Goal: Task Accomplishment & Management: Manage account settings

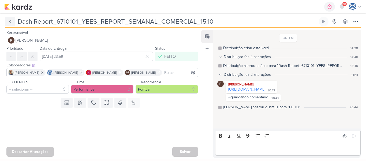
click at [8, 23] on icon at bounding box center [10, 21] width 5 height 5
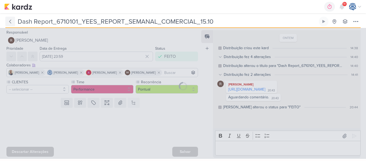
type input "6710101_YEES_REPORT_SEMANAL_COMERCIAL_15.10"
type input "15 de outubro de 2025 às 18:00"
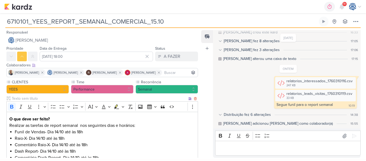
scroll to position [130, 0]
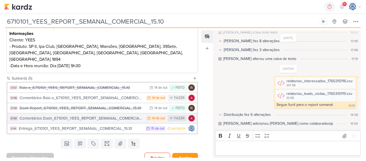
click at [121, 115] on div "Comentários Dash_6710101_YEES_REPORT_SEMANAL_COMERCIAL_15.10" at bounding box center [82, 118] width 124 height 6
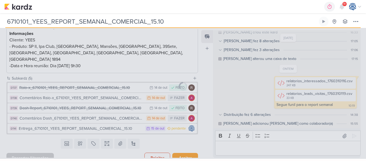
type input "Comentários Dash_6710101_YEES_REPORT_SEMANAL_COMERCIAL_15.10"
type input "14 de outubro de 2025 às 23:59"
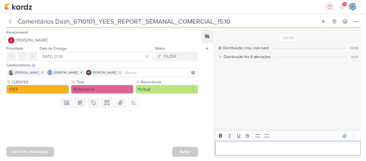
click at [268, 147] on p "Editor editing area: main" at bounding box center [288, 148] width 140 height 6
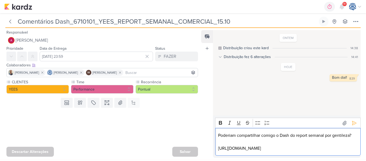
click at [279, 132] on p "Poderiam compartilhar comigo o Dash do report semanal por gentileza?" at bounding box center [288, 135] width 140 height 6
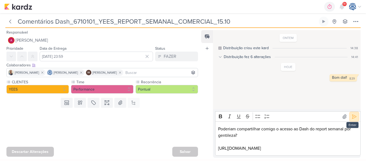
click at [352, 114] on icon at bounding box center [354, 116] width 4 height 4
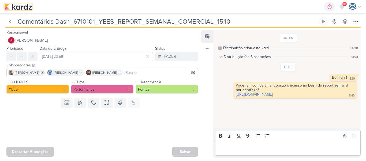
click at [21, 7] on img at bounding box center [18, 6] width 28 height 6
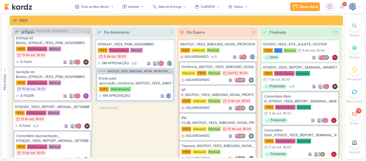
scroll to position [134, 0]
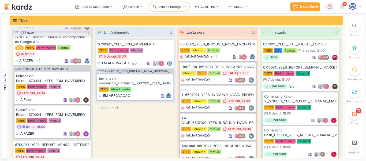
click at [159, 6] on div "Data de Entrega" at bounding box center [169, 6] width 23 height 5
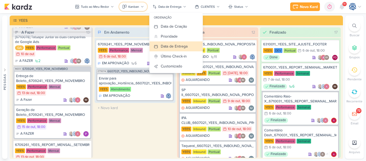
click at [129, 5] on div "Kanban" at bounding box center [133, 6] width 11 height 5
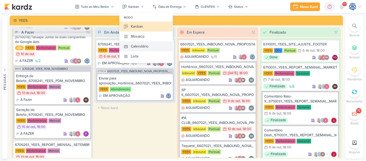
click at [142, 45] on div "Calendário" at bounding box center [140, 46] width 18 height 6
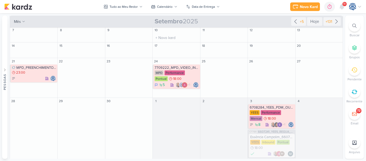
scroll to position [46, 0]
click at [173, 77] on div "MPD Performance Pontual 18:00" at bounding box center [177, 75] width 44 height 11
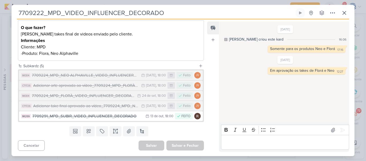
scroll to position [0, 0]
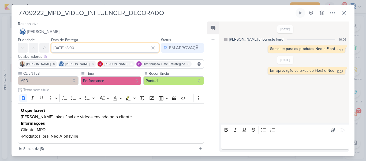
click at [83, 48] on input "24 de setembro de 2025 às 18:00" at bounding box center [105, 48] width 108 height 10
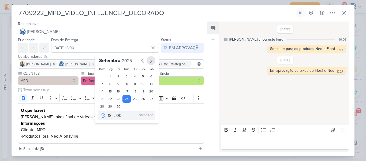
click at [148, 62] on icon "button" at bounding box center [151, 60] width 6 height 6
click at [140, 92] on div "17" at bounding box center [143, 91] width 8 height 8
type input "17 de outubro de 2025 às 18:00"
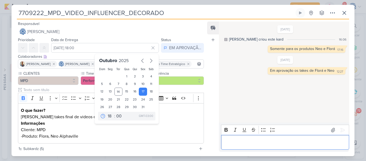
click at [229, 140] on p "Editor editing area: main" at bounding box center [285, 142] width 122 height 6
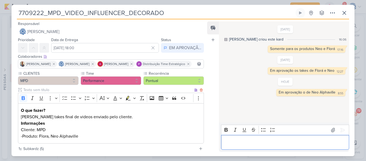
scroll to position [90, 0]
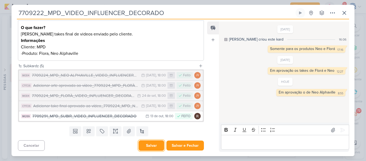
click at [157, 149] on button "Salvar" at bounding box center [152, 145] width 26 height 10
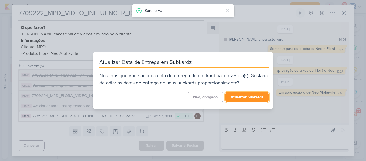
click at [241, 96] on button "Atualizar Subkardz" at bounding box center [246, 97] width 43 height 10
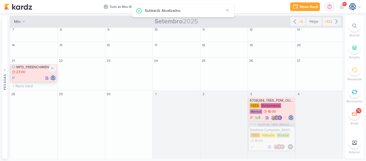
click at [29, 70] on div "23:00" at bounding box center [34, 72] width 44 height 5
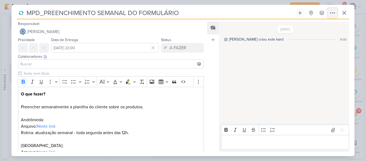
click at [330, 13] on icon at bounding box center [332, 13] width 6 height 6
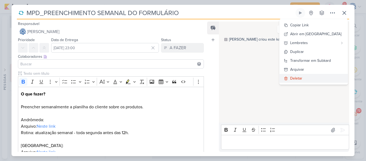
click at [302, 78] on div "Deletar" at bounding box center [296, 78] width 12 height 6
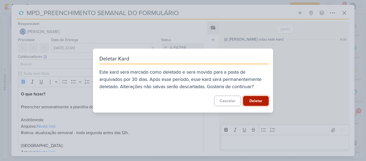
click at [254, 98] on button "Deletar" at bounding box center [256, 101] width 26 height 10
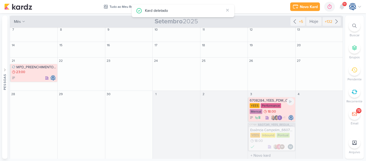
scroll to position [29, 0]
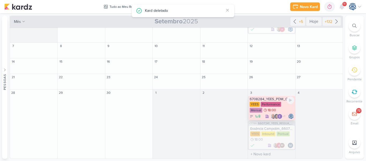
click at [273, 97] on div "6708284_YEES_PDM_OUTUBRO" at bounding box center [272, 99] width 44 height 4
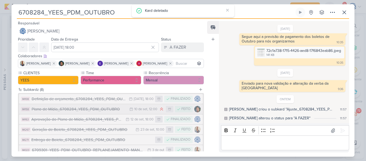
scroll to position [55, 0]
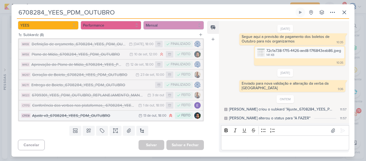
click at [105, 117] on div "Ajuste v3_6708284_YEES_PDM_OUTUBRO" at bounding box center [84, 115] width 104 height 6
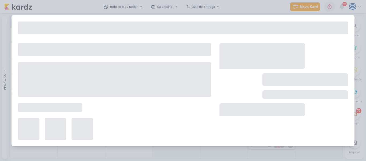
type input "Ajuste v3_6708284_YEES_PDM_OUTUBRO"
type input "13 de outubro de 2025 às 18:00"
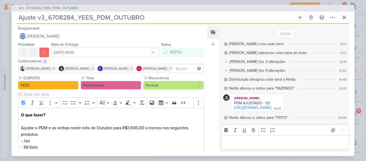
scroll to position [3, 0]
click at [263, 108] on link "https://docs.google.com/spreadsheets/d/1nseOyDPMcIOFg6mhu5Njvrrs7Pb1DmwD/edit?g…" at bounding box center [252, 107] width 37 height 5
click at [261, 143] on p "Editor editing area: main" at bounding box center [285, 142] width 122 height 6
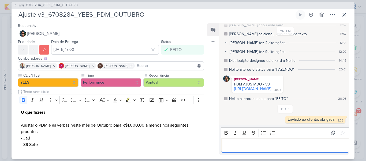
scroll to position [25, 0]
click at [69, 6] on span "6708284_YEES_PDM_OUTUBRO" at bounding box center [52, 5] width 52 height 5
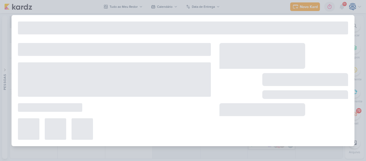
type input "6708284_YEES_PDM_OUTUBRO"
type input "3 de outubro de 2025 às 18:00"
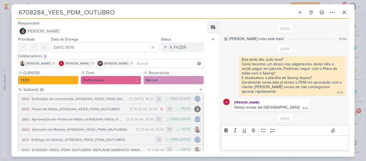
scroll to position [92, 0]
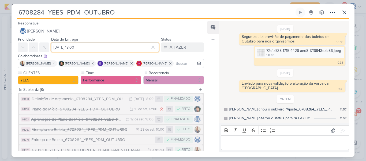
click at [87, 51] on input "3 de outubro de 2025 às 18:00" at bounding box center [105, 47] width 108 height 10
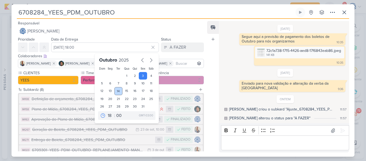
click at [114, 91] on div "14" at bounding box center [118, 91] width 8 height 8
type input "14 de outubro de 2025 às 18:00"
click at [177, 50] on div "A FAZER" at bounding box center [178, 47] width 17 height 6
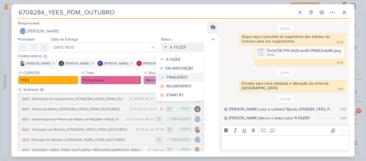
click at [174, 78] on div "FINALIZADO" at bounding box center [177, 77] width 21 height 6
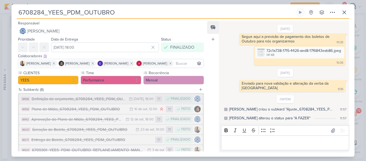
scroll to position [55, 0]
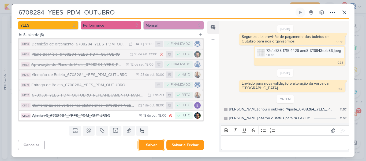
click at [156, 143] on button "Salvar" at bounding box center [152, 144] width 26 height 10
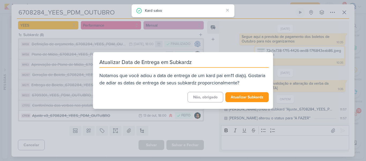
click at [245, 143] on div "Atualizar Data de Entrega em Subkardz Notamos que você adiou a data de entrega …" at bounding box center [183, 80] width 366 height 161
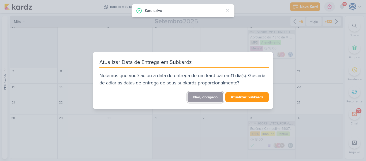
click at [211, 96] on button "Não, obrigado" at bounding box center [206, 97] width 36 height 10
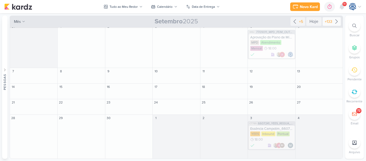
click at [333, 18] on icon at bounding box center [336, 21] width 6 height 6
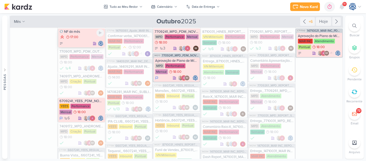
scroll to position [50, 0]
click at [92, 112] on div "YEES Performance Mensal 18:00" at bounding box center [82, 108] width 44 height 11
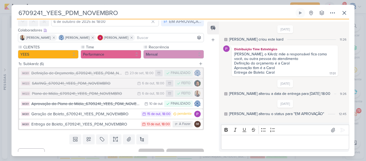
scroll to position [27, 0]
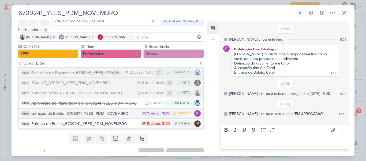
click at [98, 115] on div "Geração de Boleto_6709241_YEES_PDM_NOVEMBRO" at bounding box center [84, 113] width 107 height 6
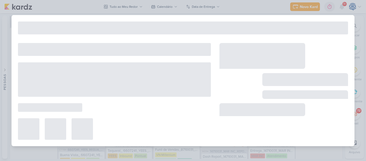
type input "Geração de Boleto_6709241_YEES_PDM_NOVEMBRO"
type input "15 de outubro de 2025 às 18:00"
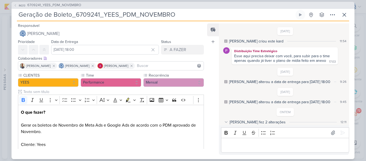
scroll to position [24, 0]
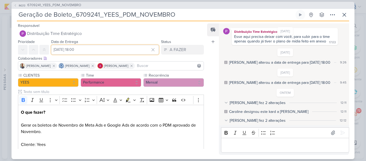
click at [64, 53] on input "15 de outubro de 2025 às 18:00" at bounding box center [105, 50] width 108 height 10
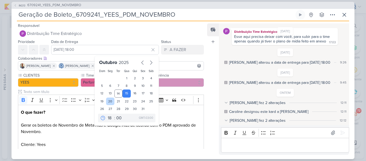
click at [109, 103] on div "20" at bounding box center [110, 101] width 8 height 8
click at [116, 101] on div "21" at bounding box center [118, 101] width 8 height 8
type input "21 de outubro de 2025 às 18:00"
click at [107, 119] on select "00 01 02 03 04 05 06 07 08 09 10 11 12 13 14 15 16 17 18 19 20 21 22 23" at bounding box center [111, 117] width 8 height 6
select select "10"
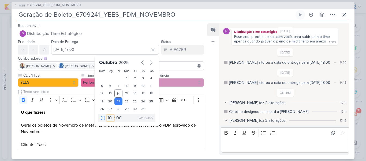
click at [107, 114] on select "00 01 02 03 04 05 06 07 08 09 10 11 12 13 14 15 16 17 18 19 20 21 22 23" at bounding box center [111, 117] width 8 height 6
type input "21 de outubro de 2025 às 10:00"
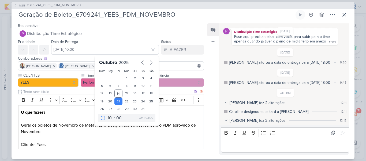
click at [94, 137] on p "O que fazer? Gerar os boletos de Novembro de Meta Ads e Google Ads de acordo co…" at bounding box center [111, 138] width 180 height 58
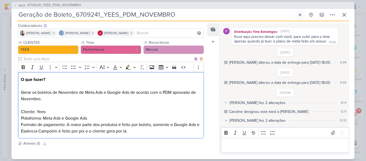
scroll to position [34, 0]
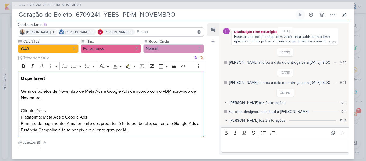
click at [21, 111] on p "O que fazer? Gerar os boletos de Novembro de Meta Ads e Google Ads de acordo co…" at bounding box center [111, 104] width 180 height 58
click at [73, 66] on icon "Editor toolbar" at bounding box center [73, 65] width 5 height 5
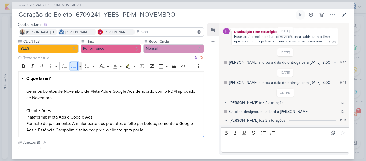
click at [73, 66] on icon "Editor toolbar" at bounding box center [73, 65] width 5 height 5
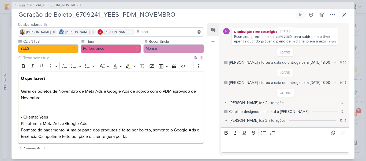
scroll to position [36, 0]
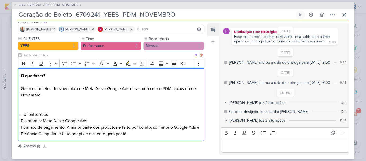
click at [27, 108] on p "⁠⁠⁠⁠⁠⁠⁠ - Cliente: Yees Plataforma: Meta Ads e Google Ads Formato de pagamento:…" at bounding box center [111, 121] width 180 height 32
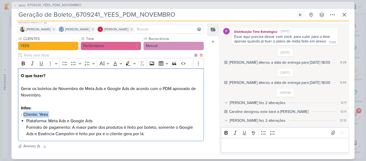
copy p "Cliente: Yees"
click at [157, 137] on div "O que fazer? Gerar os boletos de Novembro de Meta Ads e Google Ads de acordo co…" at bounding box center [111, 104] width 186 height 73
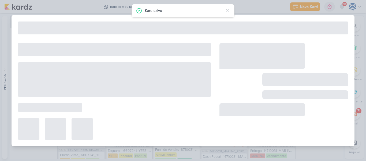
type input "6709241_YEES_PDM_NOVEMBRO"
type input "6 de outubro de 2025 às 18:00"
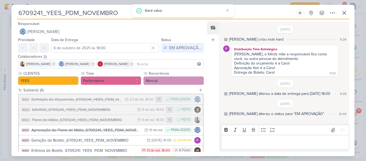
scroll to position [34, 0]
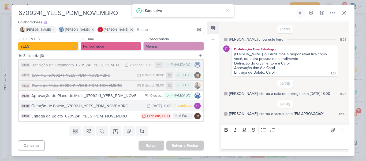
click at [117, 107] on div "Geração de Boleto_6709241_YEES_PDM_NOVEMBRO" at bounding box center [87, 106] width 113 height 6
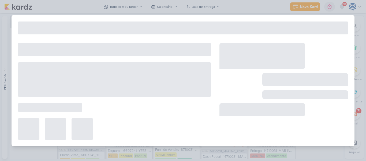
type input "Geração de Boleto_6709241_YEES_PDM_NOVEMBRO"
type input "21 de outubro de 2025 às 10:00"
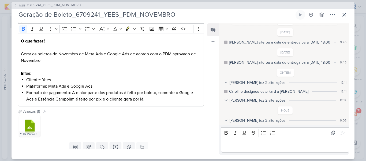
scroll to position [71, 0]
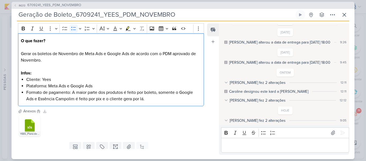
click at [154, 99] on li "Formato de pagamento: A maior parte dos produtos é feito por boleto, somente o …" at bounding box center [113, 95] width 175 height 13
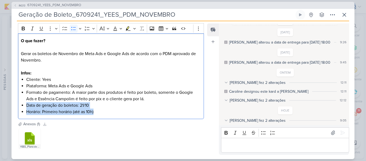
drag, startPoint x: 95, startPoint y: 110, endPoint x: 24, endPoint y: 106, distance: 70.4
click at [24, 106] on div "O que fazer? Gerar os boletos de Novembro de Meta Ads e Google Ads de acordo co…" at bounding box center [111, 76] width 186 height 86
click at [128, 27] on icon "Editor toolbar" at bounding box center [127, 28] width 3 height 4
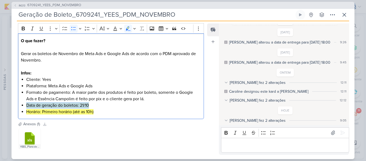
click at [123, 111] on li "Horário: Primeiro horário (até as 10h)" at bounding box center [113, 111] width 175 height 6
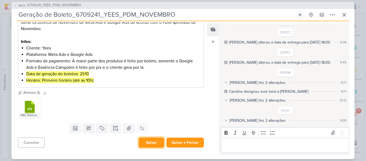
click at [150, 142] on button "Salvar" at bounding box center [152, 142] width 26 height 10
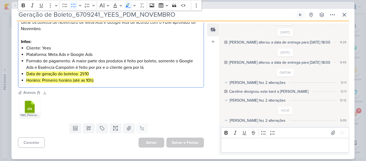
click at [114, 83] on li "Horário: Primeiro horário (até as 10h)" at bounding box center [113, 80] width 175 height 6
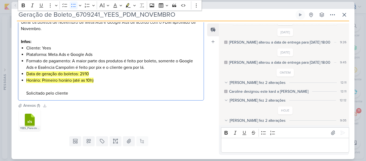
scroll to position [116, 0]
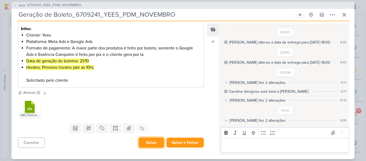
click at [150, 145] on button "Salvar" at bounding box center [152, 142] width 26 height 10
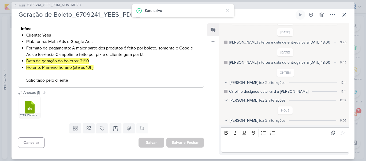
scroll to position [0, 0]
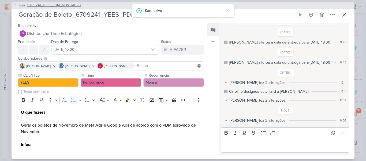
click at [57, 7] on span "6709241_YEES_PDM_NOVEMBRO" at bounding box center [54, 5] width 54 height 5
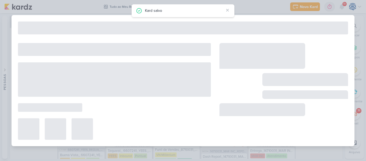
type input "6709241_YEES_PDM_NOVEMBRO"
type input "6 de outubro de 2025 às 18:00"
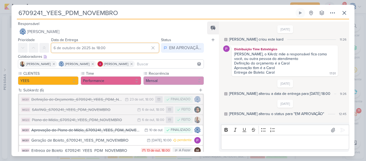
click at [69, 49] on input "6 de outubro de 2025 às 18:00" at bounding box center [105, 48] width 108 height 10
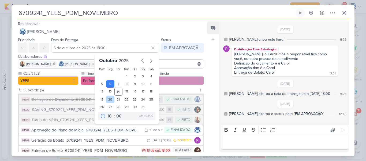
click at [107, 100] on div "20" at bounding box center [110, 99] width 8 height 8
type input "20 de outubro de 2025 às 18:00"
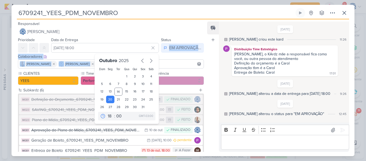
drag, startPoint x: 186, startPoint y: 70, endPoint x: 176, endPoint y: 42, distance: 30.1
click at [176, 42] on div "Responsável Caroline Traven De Andrade Nenhum contato encontrado create new con…" at bounding box center [109, 85] width 195 height 131
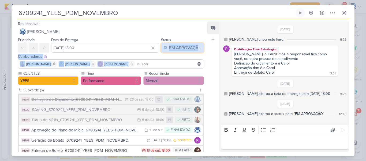
click at [173, 47] on div "EM APROVAÇÃO" at bounding box center [185, 47] width 32 height 6
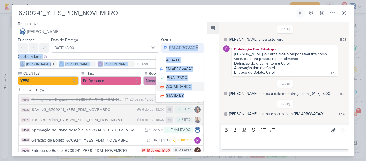
click at [169, 86] on div "AGUARDANDO" at bounding box center [178, 87] width 25 height 6
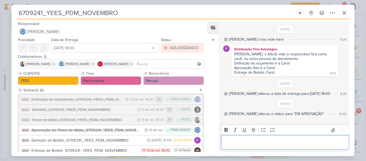
click at [236, 143] on p "Editor editing area: main" at bounding box center [285, 142] width 122 height 6
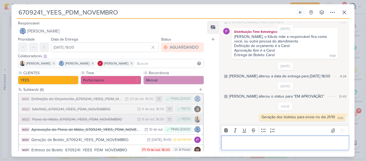
scroll to position [34, 0]
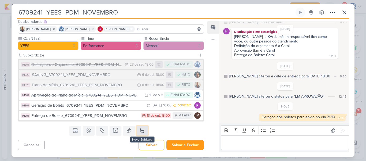
click at [142, 130] on button at bounding box center [142, 130] width 12 height 10
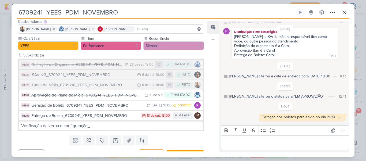
drag, startPoint x: 129, startPoint y: 12, endPoint x: 6, endPoint y: 7, distance: 123.7
click at [6, 7] on div "6709241_YEES_PDM_NOVEMBRO Criado por Isabella" at bounding box center [183, 80] width 366 height 161
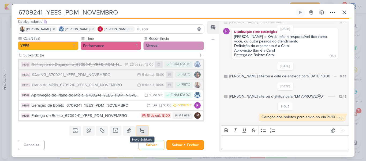
click at [138, 132] on button at bounding box center [142, 130] width 12 height 10
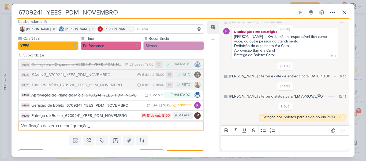
paste input "6709241_YEES_PDM_NOVEMBRO"
type input "Verificação da verba e configuração_6709241_YEES_PDM_NOVEMBRO"
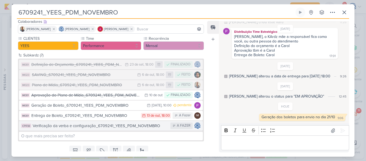
click at [196, 126] on img at bounding box center [197, 125] width 6 height 6
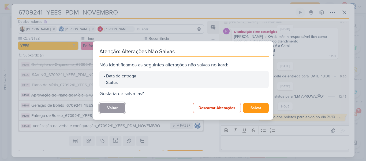
click at [117, 109] on button "Voltar" at bounding box center [112, 107] width 26 height 10
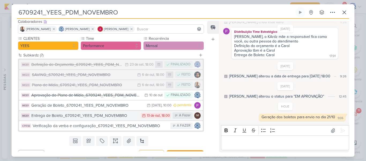
click at [96, 113] on div "Entrega de Boleto_6709241_YEES_PDM_NOVEMBRO" at bounding box center [84, 115] width 107 height 6
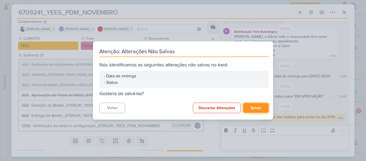
click at [257, 109] on button "Salvar" at bounding box center [256, 108] width 26 height 10
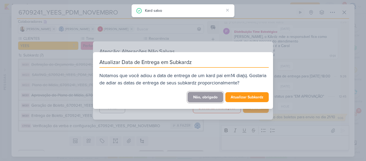
click at [206, 98] on button "Não, obrigado" at bounding box center [206, 97] width 36 height 10
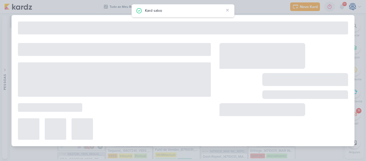
type input "Entrega de Boleto_6709241_YEES_PDM_NOVEMBRO"
type input "13 de outubro de 2025 às 18:00"
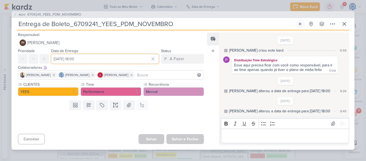
click at [103, 56] on input "13 de outubro de 2025 às 18:00" at bounding box center [105, 59] width 108 height 10
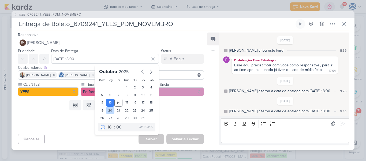
click at [110, 111] on div "20" at bounding box center [110, 110] width 8 height 8
type input "20 de outubro de 2025 às 18:00"
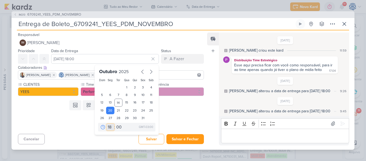
click at [107, 126] on select "00 01 02 03 04 05 06 07 08 09 10 11 12 13 14 15 16 17 18 19 20 21 22 23" at bounding box center [111, 127] width 8 height 6
select select "12"
click at [107, 124] on select "00 01 02 03 04 05 06 07 08 09 10 11 12 13 14 15 16 17 18 19 20 21 22 23" at bounding box center [111, 127] width 8 height 6
click at [147, 139] on button "Salvar" at bounding box center [152, 138] width 26 height 10
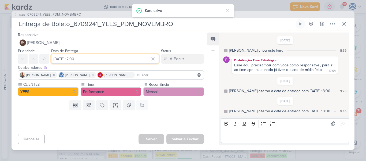
click at [70, 60] on input "20 de outubro de 2025 às 12:00" at bounding box center [105, 59] width 108 height 10
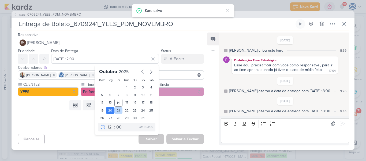
click at [115, 113] on div "21" at bounding box center [118, 110] width 8 height 8
type input "21 de outubro de 2025 às 12:00"
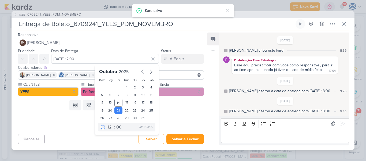
click at [180, 108] on div "Templates Campos Personalizados Marcadores Caixa De Texto Anexo Este kard já é …" at bounding box center [109, 105] width 195 height 14
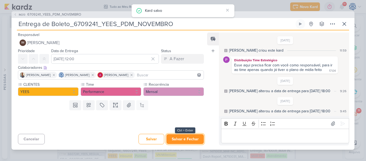
click at [174, 139] on button "Salvar e Fechar" at bounding box center [185, 139] width 38 height 10
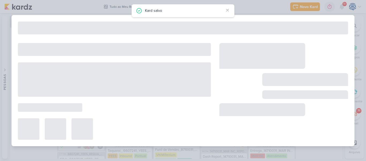
type input "6709241_YEES_PDM_NOVEMBRO"
type input "20 de outubro de 2025 às 18:00"
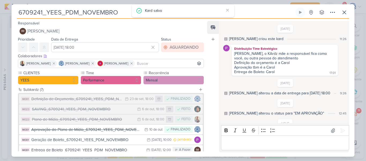
scroll to position [35, 0]
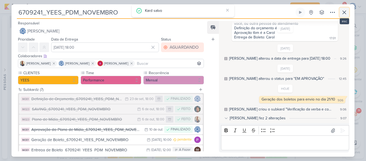
click at [342, 11] on icon at bounding box center [344, 12] width 6 height 6
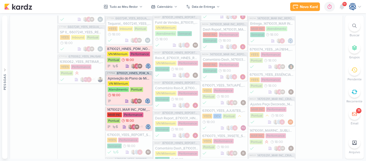
scroll to position [179, 0]
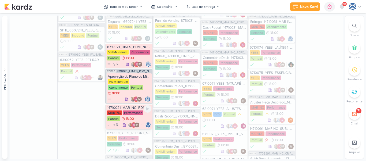
click at [129, 105] on div "14710021_MAR INC_PDM_NOVEMBRO" at bounding box center [129, 107] width 44 height 4
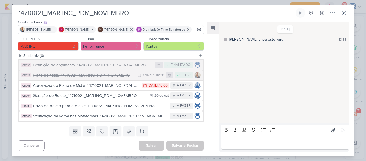
scroll to position [0, 0]
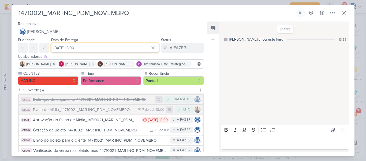
click at [81, 48] on input "[DATE] 18:00" at bounding box center [105, 48] width 108 height 10
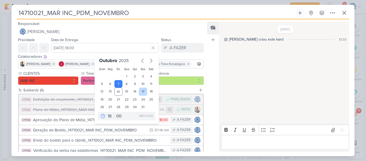
click at [139, 90] on div "17" at bounding box center [143, 91] width 8 height 8
type input "17 de outubro de 2025 às 18:00"
click at [189, 76] on label "Recorrência" at bounding box center [173, 73] width 50 height 6
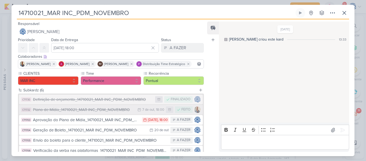
scroll to position [42, 0]
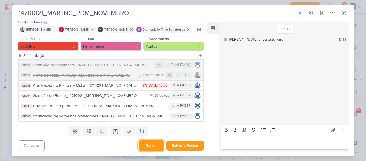
click at [150, 149] on button "Salvar" at bounding box center [152, 145] width 26 height 10
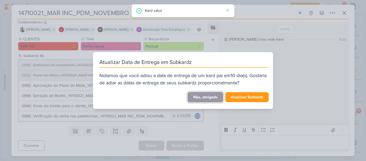
click at [217, 99] on button "Não, obrigado" at bounding box center [206, 97] width 36 height 10
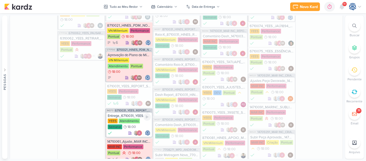
scroll to position [200, 0]
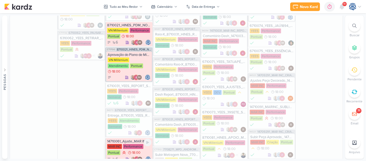
click at [130, 150] on icon at bounding box center [130, 152] width 4 height 4
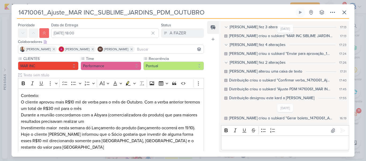
scroll to position [11, 0]
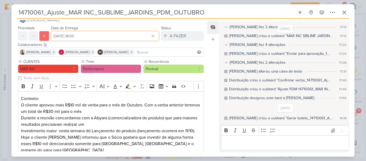
click at [77, 35] on input "[DATE] 18:00" at bounding box center [105, 36] width 108 height 10
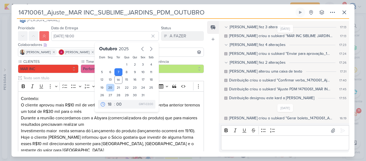
click at [108, 87] on div "20" at bounding box center [110, 88] width 8 height 8
type input "20 de outubro de 2025 às 18:00"
click at [180, 39] on button "A FAZER" at bounding box center [182, 36] width 43 height 10
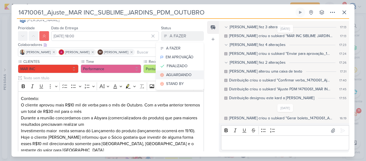
click at [171, 79] on button "AGUARDANDO" at bounding box center [180, 74] width 48 height 9
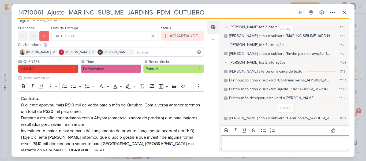
click at [239, 144] on p "Editor editing area: main" at bounding box center [285, 142] width 122 height 6
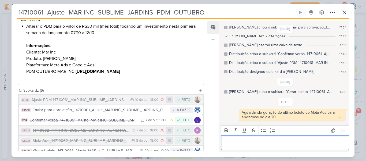
scroll to position [247, 0]
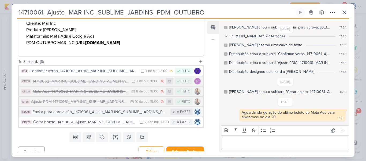
click at [126, 109] on div "Enviar para aprovação_14710061_Ajuste_MAR INC_SUBLIME_JARDINS_PDM_OUTUBRO" at bounding box center [99, 112] width 135 height 6
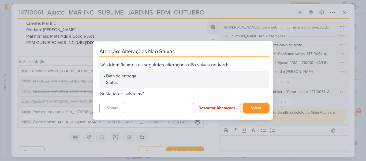
click at [256, 109] on button "Salvar" at bounding box center [256, 108] width 26 height 10
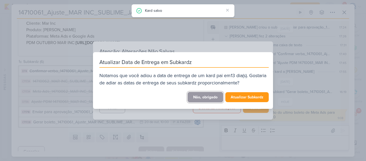
click at [207, 97] on button "Não, obrigado" at bounding box center [206, 97] width 36 height 10
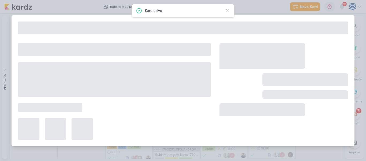
type input "Enviar para aprovação_14710061_Ajuste_MAR INC_SUBLIME_JARDINS_PDM_OUTUBRO"
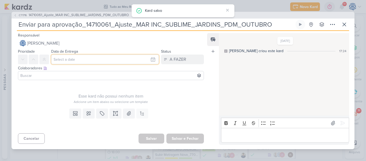
click at [90, 59] on input "text" at bounding box center [105, 59] width 108 height 10
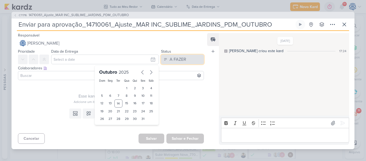
click at [173, 55] on button "A FAZER" at bounding box center [182, 59] width 43 height 10
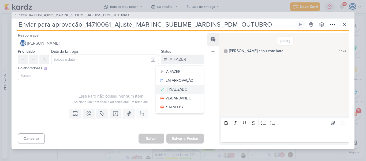
click at [181, 89] on div "FINALIZADO" at bounding box center [177, 89] width 21 height 6
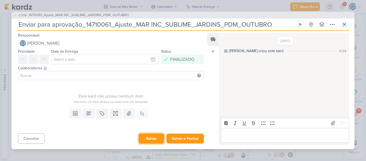
click at [146, 138] on button "Salvar" at bounding box center [152, 138] width 26 height 10
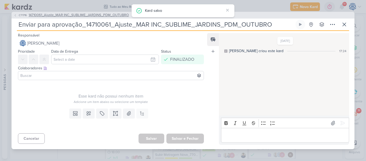
click at [86, 16] on span "14710061_Ajuste_MAR INC_SUBLIME_JARDINS_PDM_OUTUBRO" at bounding box center [79, 15] width 100 height 5
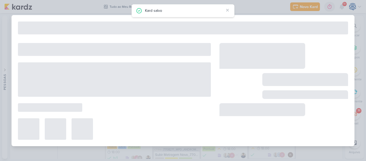
type input "14710061_Ajuste_MAR INC_SUBLIME_JARDINS_PDM_OUTUBRO"
type input "20 de outubro de 2025 às 18:00"
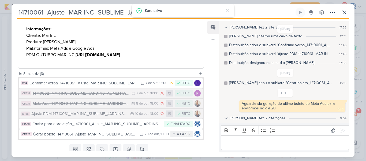
scroll to position [242, 0]
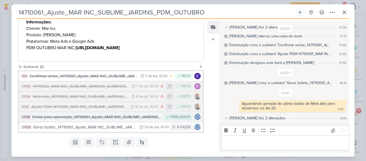
click at [94, 114] on div "Enviar para aprovação_14710061_Ajuste_MAR INC_SUBLIME_JARDINS_PDM_OUTUBRO" at bounding box center [96, 117] width 129 height 6
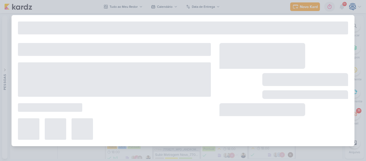
type input "Enviar para aprovação_14710061_Ajuste_MAR INC_SUBLIME_JARDINS_PDM_OUTUBRO"
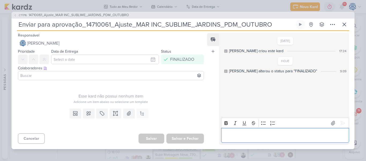
click at [270, 135] on p "Editor editing area: main" at bounding box center [285, 135] width 122 height 6
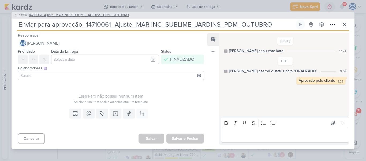
click at [122, 16] on span "14710061_Ajuste_MAR INC_SUBLIME_JARDINS_PDM_OUTUBRO" at bounding box center [79, 15] width 100 height 5
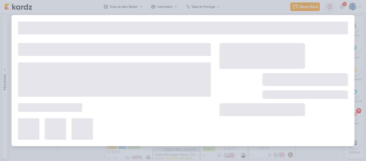
type input "14710061_Ajuste_MAR INC_SUBLIME_JARDINS_PDM_OUTUBRO"
type input "20 de outubro de 2025 às 18:00"
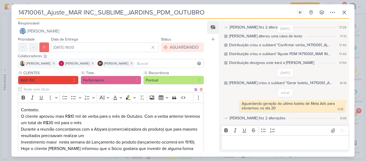
scroll to position [247, 0]
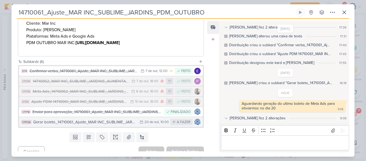
click at [70, 119] on div "Gerar boleto_14710061_Ajuste_MAR INC_SUBLIME_JARDINS_PDM_OUTUBRO" at bounding box center [85, 122] width 104 height 6
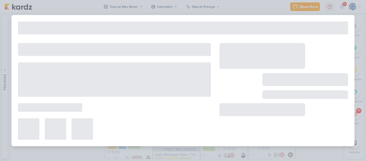
type input "Gerar boleto_14710061_Ajuste_MAR INC_SUBLIME_JARDINS_PDM_OUTUBRO"
type input "20 de outubro de 2025 às 10:00"
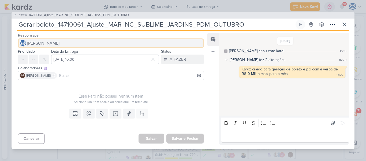
click at [82, 44] on button "[PERSON_NAME]" at bounding box center [111, 43] width 186 height 10
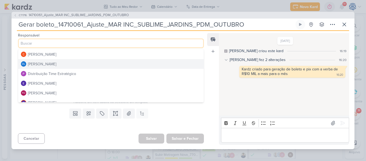
scroll to position [29, 0]
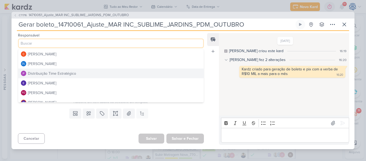
click at [70, 73] on div "Distribuição Time Estratégico" at bounding box center [52, 73] width 48 height 6
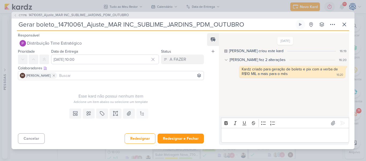
click at [84, 76] on input at bounding box center [130, 75] width 144 height 6
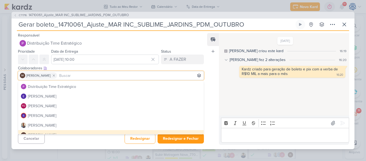
scroll to position [47, 0]
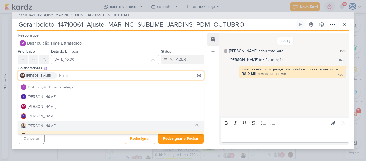
click at [63, 124] on button "[PERSON_NAME]" at bounding box center [110, 126] width 185 height 10
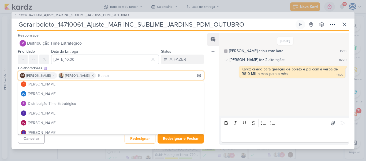
scroll to position [0, 0]
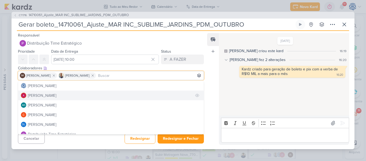
click at [60, 94] on button "[PERSON_NAME]" at bounding box center [110, 95] width 185 height 10
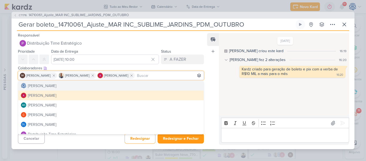
click at [207, 63] on div "Feed Atrelar email Solte o email para atrelar ao kard" at bounding box center [213, 89] width 12 height 112
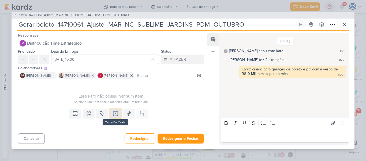
click at [115, 113] on icon at bounding box center [115, 113] width 1 height 0
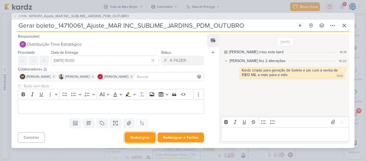
click at [138, 138] on button "Redesignar" at bounding box center [140, 137] width 31 height 10
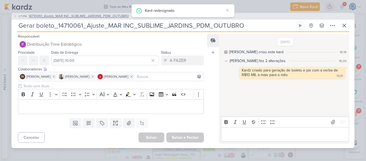
click at [107, 15] on span "14710061_Ajuste_MAR INC_SUBLIME_JARDINS_PDM_OUTUBRO" at bounding box center [79, 16] width 100 height 5
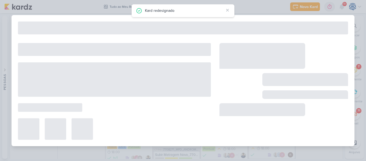
type input "14710061_Ajuste_MAR INC_SUBLIME_JARDINS_PDM_OUTUBRO"
type input "20 de outubro de 2025 às 18:00"
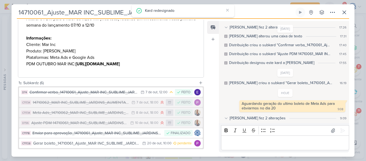
scroll to position [247, 0]
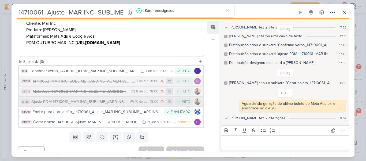
click at [90, 98] on div "Ajuste PDM 14710061_MAR INC_SUBLIME_JARDINS_PDM_OUTUBRO" at bounding box center [79, 101] width 96 height 6
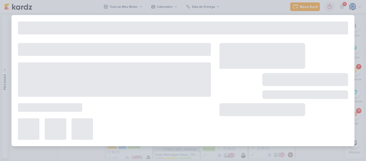
type input "Ajuste PDM 14710061_MAR INC_SUBLIME_JARDINS_PDM_OUTUBRO"
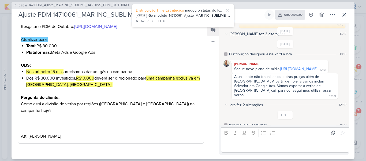
scroll to position [141, 0]
click at [280, 66] on link "https://docs.google.com/spreadsheets/d/1wAImPaPTH-xAbgu9C_l-jGnZne44O7AQ/edit?g…" at bounding box center [298, 68] width 37 height 5
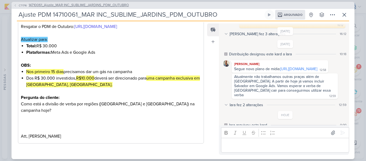
click at [84, 5] on span "14710061_Ajuste_MAR INC_SUBLIME_JARDINS_PDM_OUTUBRO" at bounding box center [79, 5] width 100 height 5
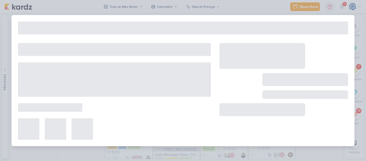
type input "14710061_Ajuste_MAR INC_SUBLIME_JARDINS_PDM_OUTUBRO"
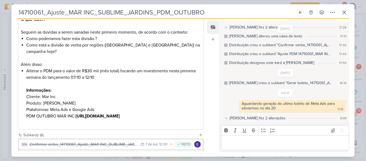
scroll to position [244, 0]
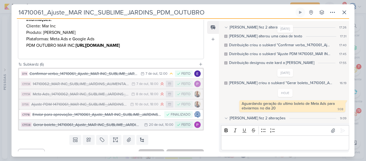
click at [79, 121] on div "Gerar boleto_14710061_Ajuste_MAR INC_SUBLIME_JARDINS_PDM_OUTUBRO" at bounding box center [87, 124] width 108 height 6
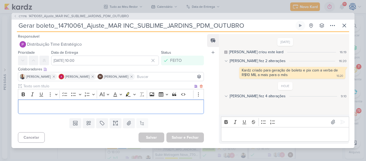
click at [89, 110] on div "Editor editing area: main" at bounding box center [111, 106] width 186 height 15
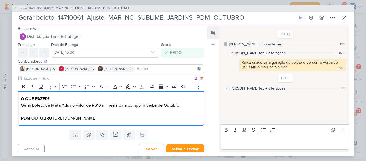
click at [131, 125] on div "O QUE FAZER? Gerar boleto de Meta Ads no valor de R$10 mil reais para compor a …" at bounding box center [111, 108] width 186 height 34
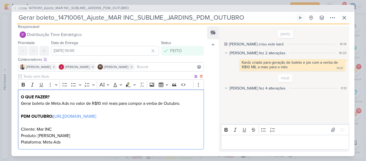
scroll to position [36, 0]
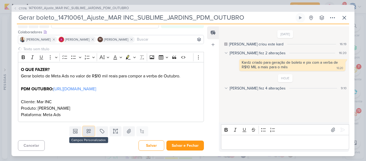
click at [87, 132] on icon at bounding box center [89, 131] width 4 height 4
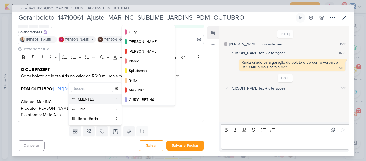
scroll to position [77, 0]
click at [142, 87] on div "MAR INC" at bounding box center [149, 90] width 40 height 6
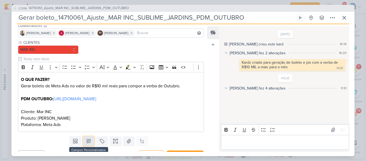
click at [86, 143] on icon at bounding box center [88, 140] width 5 height 5
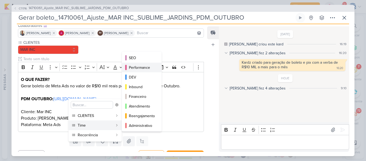
click at [142, 67] on div "Performance" at bounding box center [142, 68] width 26 height 6
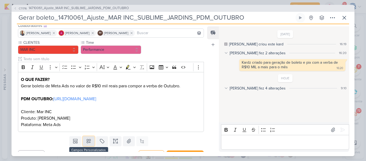
click at [89, 143] on icon at bounding box center [88, 140] width 5 height 5
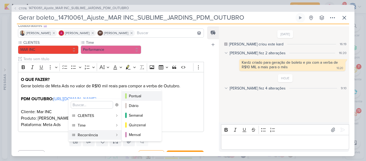
click at [146, 94] on div "Pontual" at bounding box center [142, 96] width 26 height 6
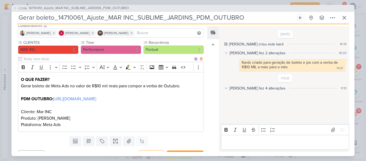
click at [96, 124] on p "Produto: Sublime Jardins Plataforma: Meta Ads" at bounding box center [111, 121] width 180 height 13
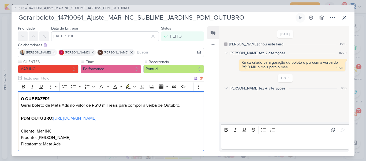
scroll to position [52, 0]
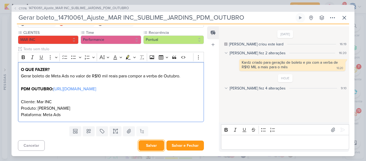
click at [142, 145] on button "Salvar" at bounding box center [152, 145] width 26 height 10
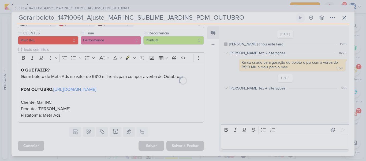
scroll to position [51, 0]
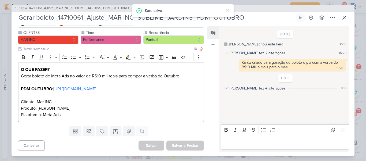
click at [135, 112] on p "Produto: Sublime Jardins Plataforma: Meta Ads" at bounding box center [111, 111] width 180 height 13
click at [53, 100] on p "O QUE FAZER? Gerar boleto de Meta Ads no valor de R$10 mil reais para compor a …" at bounding box center [111, 85] width 180 height 39
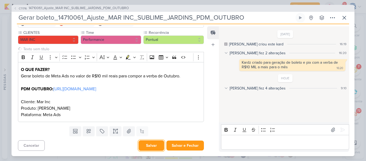
click at [145, 147] on button "Salvar" at bounding box center [152, 145] width 26 height 10
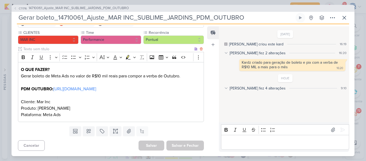
scroll to position [0, 0]
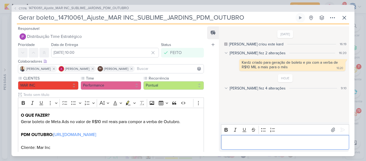
click at [265, 147] on div "Editor editing area: main" at bounding box center [285, 142] width 128 height 15
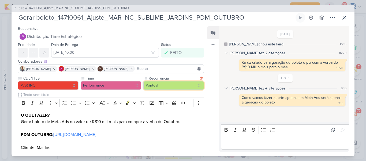
click at [166, 88] on button "Pontual" at bounding box center [173, 85] width 61 height 9
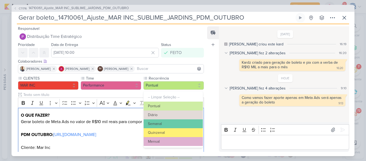
click at [112, 121] on p "O QUE FAZER? Gerar boleto de Meta Ads no valor de R$10 mil reais para compor a …" at bounding box center [111, 131] width 180 height 39
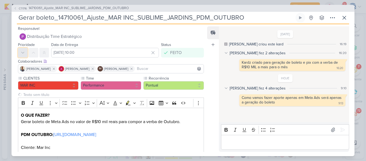
click at [24, 53] on icon at bounding box center [23, 52] width 4 height 4
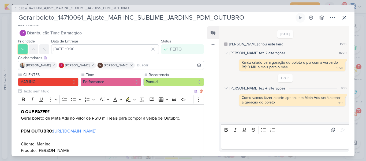
scroll to position [52, 0]
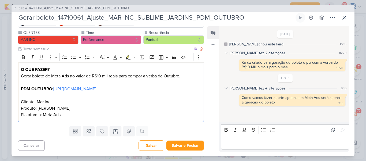
click at [94, 118] on div "O QUE FAZER? Gerar boleto de Meta Ads no valor de R$10 mil reais para compor a …" at bounding box center [111, 92] width 186 height 60
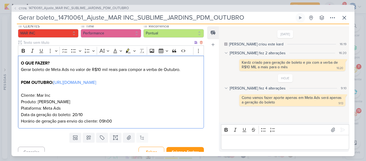
scroll to position [65, 0]
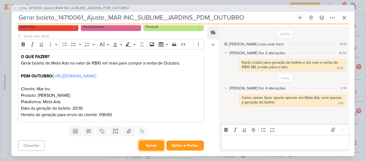
click at [147, 145] on button "Salvar" at bounding box center [152, 145] width 26 height 10
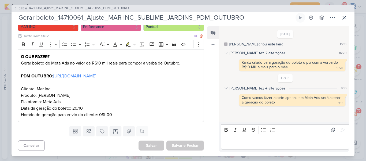
click at [136, 114] on p "Produto: Sublime Jardins Plataforma: Meta Ads Data da geração do boleto: 20/10 …" at bounding box center [111, 105] width 180 height 26
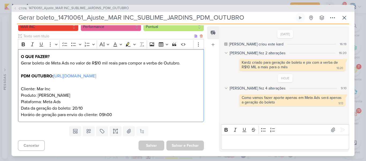
scroll to position [0, 0]
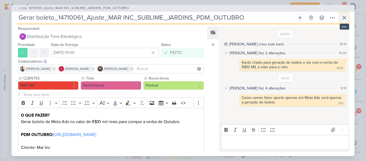
click at [346, 15] on icon at bounding box center [344, 17] width 6 height 6
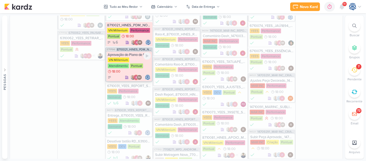
click at [127, 54] on div "Aprovação do Plano de Mídia_8710021_HINES_PDM_NOVEMBRO_DEZEMBRO" at bounding box center [129, 55] width 43 height 4
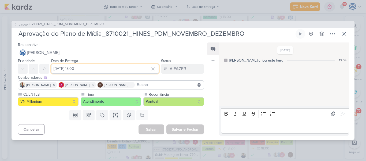
click at [82, 70] on input "[DATE] 18:00" at bounding box center [105, 69] width 108 height 10
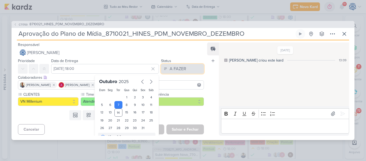
click at [187, 68] on button "A FAZER" at bounding box center [182, 69] width 43 height 10
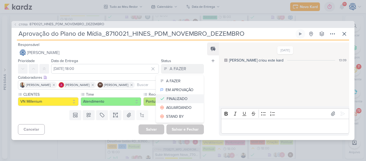
click at [176, 98] on div "FINALIZADO" at bounding box center [177, 99] width 21 height 6
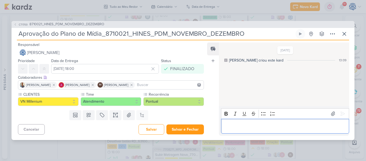
click at [262, 129] on p "Editor editing area: main" at bounding box center [285, 125] width 122 height 6
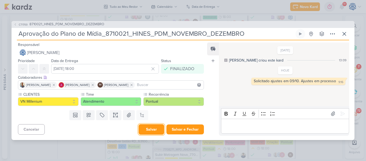
click at [143, 129] on button "Salvar" at bounding box center [152, 129] width 26 height 10
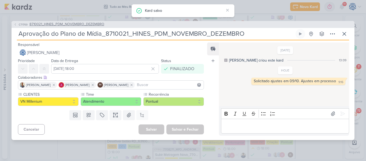
click at [87, 23] on span "8710021_HINES_PDM_NOVEMBRO_DEZEMBRO" at bounding box center [66, 24] width 75 height 5
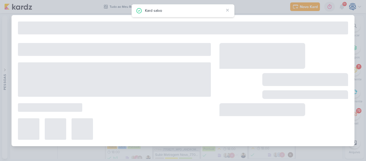
type input "8710021_HINES_PDM_NOVEMBRO_DEZEMBRO"
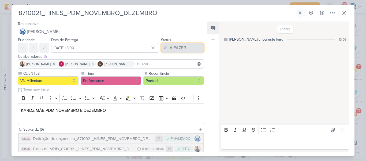
click at [172, 46] on div "A FAZER" at bounding box center [178, 47] width 17 height 6
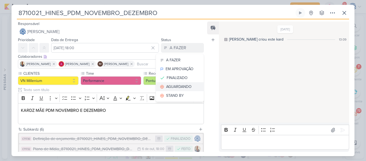
click at [171, 88] on div "AGUARDANDO" at bounding box center [178, 87] width 25 height 6
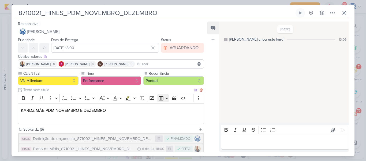
scroll to position [73, 0]
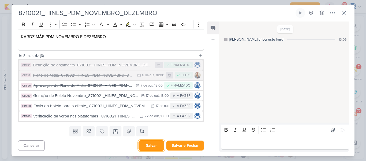
click at [150, 144] on button "Salvar" at bounding box center [152, 145] width 26 height 10
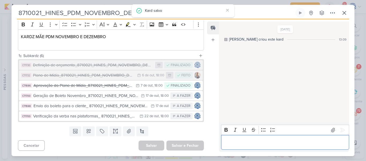
click at [246, 142] on p "Editor editing area: main" at bounding box center [285, 142] width 122 height 6
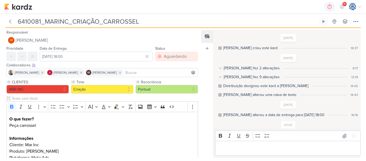
scroll to position [32, 0]
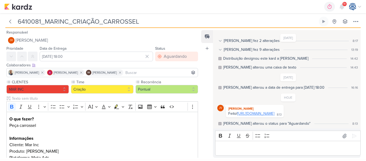
click at [259, 111] on link "https://drive.google.com/drive/folders/1oDexG_XtBjbFjha-zFsNLBX_xOEwYeCu?usp=sh…" at bounding box center [255, 113] width 37 height 5
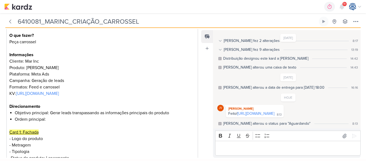
scroll to position [84, 0]
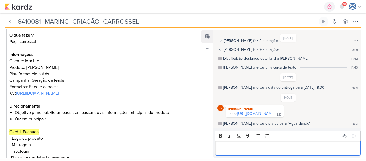
click at [289, 147] on p "Editor editing area: main" at bounding box center [288, 148] width 140 height 6
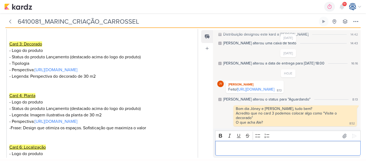
scroll to position [56, 0]
click at [25, 6] on img at bounding box center [18, 6] width 28 height 6
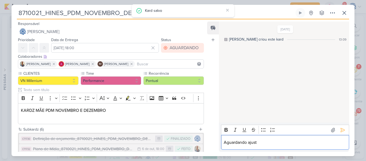
scroll to position [200, 0]
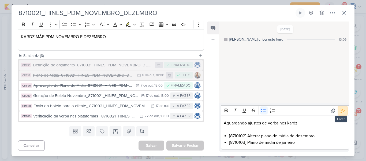
click at [340, 109] on icon at bounding box center [342, 110] width 5 height 5
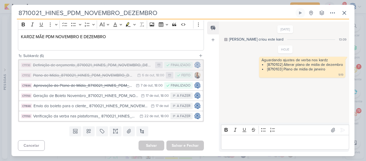
click at [271, 141] on p "Editor editing area: main" at bounding box center [285, 142] width 122 height 6
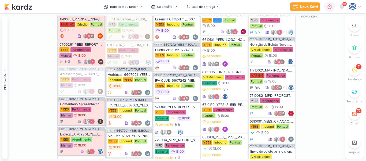
scroll to position [519, 0]
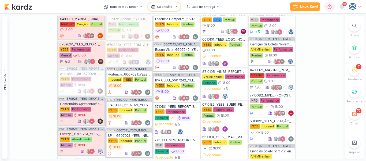
click at [167, 7] on div "Calendário" at bounding box center [165, 6] width 16 height 5
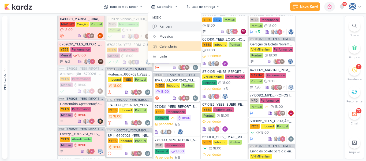
click at [160, 27] on div "Kanban" at bounding box center [165, 27] width 12 height 6
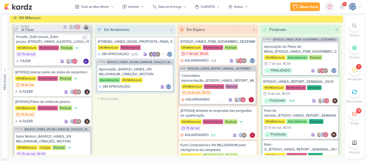
scroll to position [280, 0]
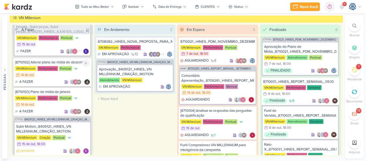
click at [57, 79] on div "[8710102] Alterar plano de mídia de dezembro VN Millenium Performance Pontual 1…" at bounding box center [52, 72] width 78 height 28
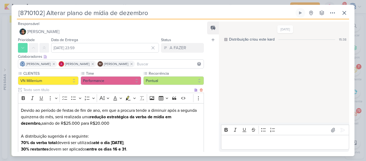
scroll to position [86, 0]
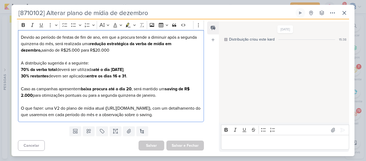
click at [125, 118] on div "Devido ao período de festas de fim de ano, em que a procura tende a diminuir ap…" at bounding box center [111, 76] width 186 height 92
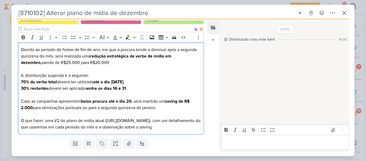
scroll to position [0, 0]
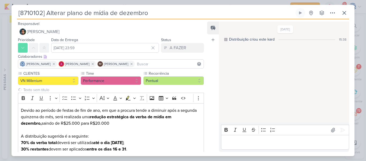
click at [160, 18] on div "[8710102] Alterar plano de mídia de dezembro Criado por Distribuição nenhum gru…" at bounding box center [183, 13] width 332 height 11
click at [247, 75] on div "10/10/25 Distribuição criou este kard 15:38" at bounding box center [284, 72] width 130 height 100
click at [343, 11] on icon at bounding box center [344, 13] width 6 height 6
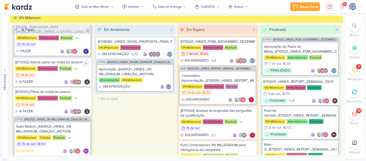
click at [54, 74] on div "VN Millenium Performance Pontual 14/10 14 de out" at bounding box center [52, 72] width 75 height 12
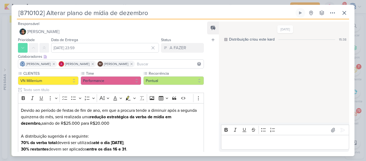
drag, startPoint x: 17, startPoint y: 12, endPoint x: 177, endPoint y: 11, distance: 160.6
click at [177, 11] on input "[8710102] Alterar plano de mídia de dezembro" at bounding box center [156, 13] width 278 height 10
click at [343, 12] on icon at bounding box center [344, 13] width 6 height 6
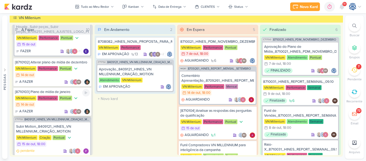
click at [79, 92] on div "[8710103] Plano de mídia de janeiro" at bounding box center [52, 91] width 75 height 5
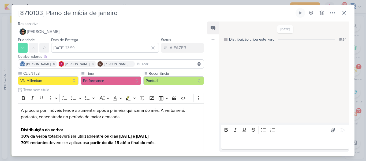
drag, startPoint x: 195, startPoint y: 16, endPoint x: 13, endPoint y: 3, distance: 182.2
click at [13, 3] on div "[8710103] Plano de mídia de janeiro" at bounding box center [183, 80] width 366 height 161
